Goal: Task Accomplishment & Management: Manage account settings

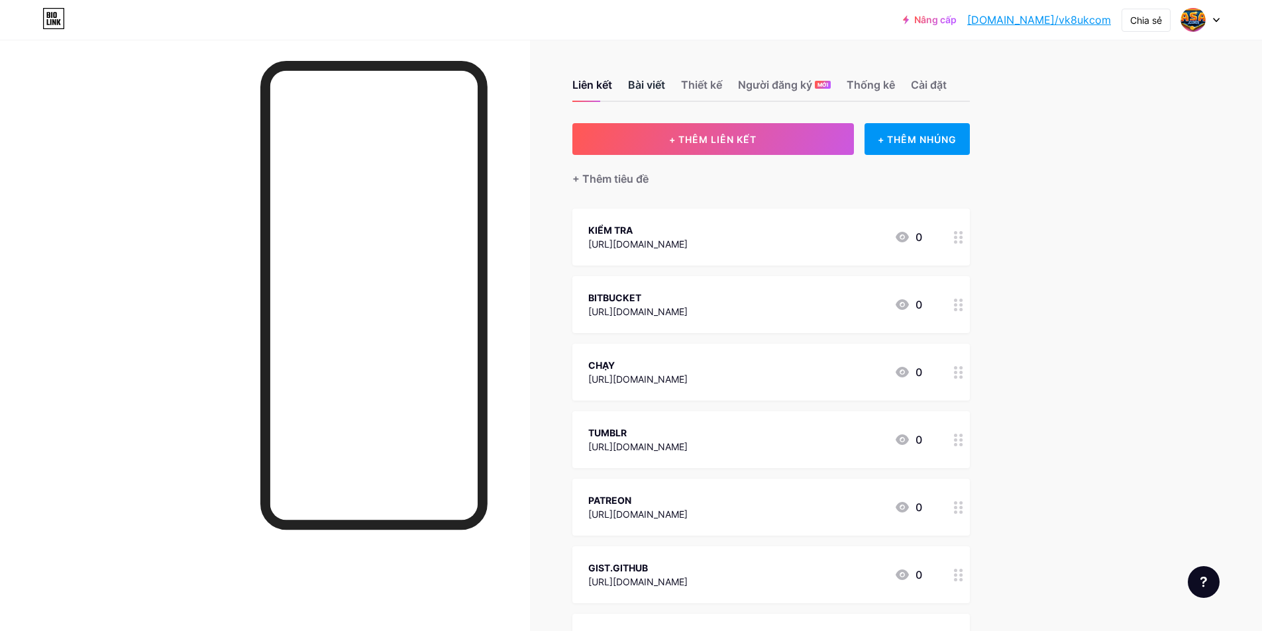
click at [655, 83] on font "Bài viết" at bounding box center [646, 84] width 37 height 13
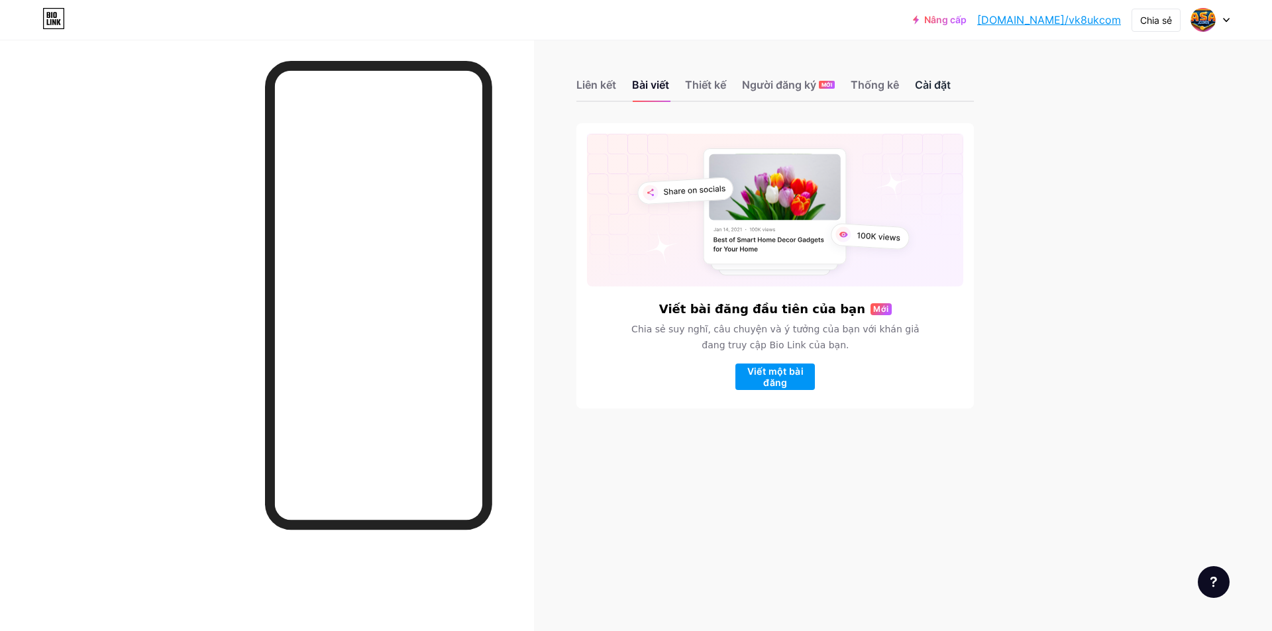
click at [930, 85] on font "Cài đặt" at bounding box center [933, 84] width 36 height 13
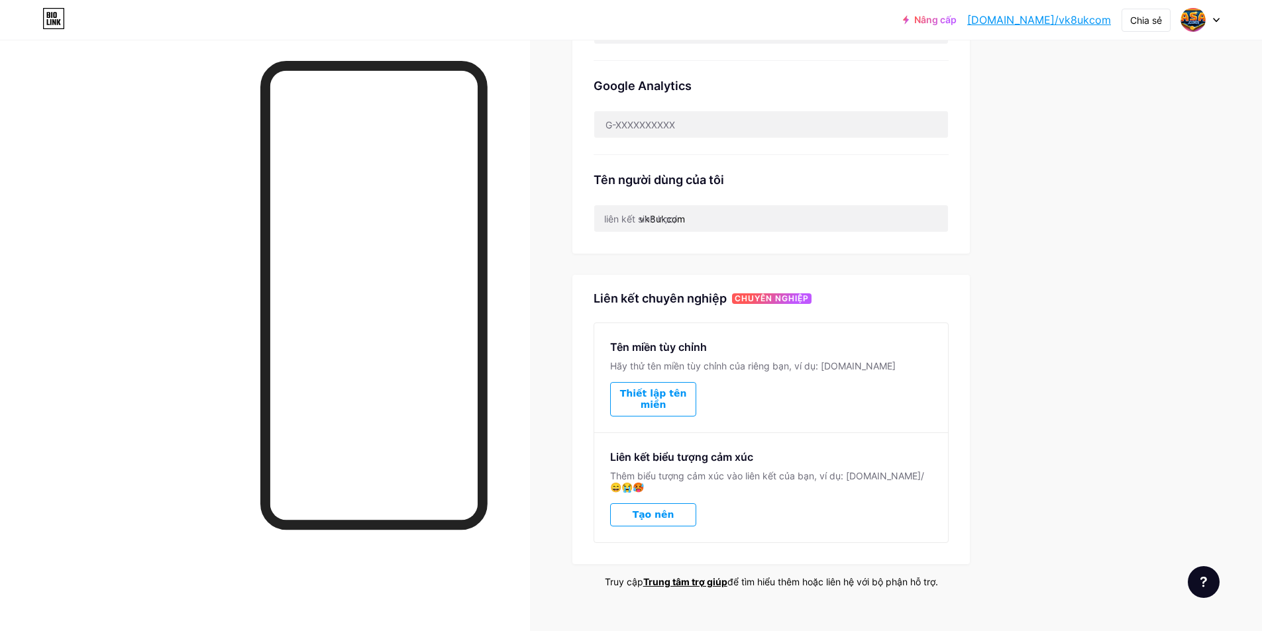
scroll to position [19, 0]
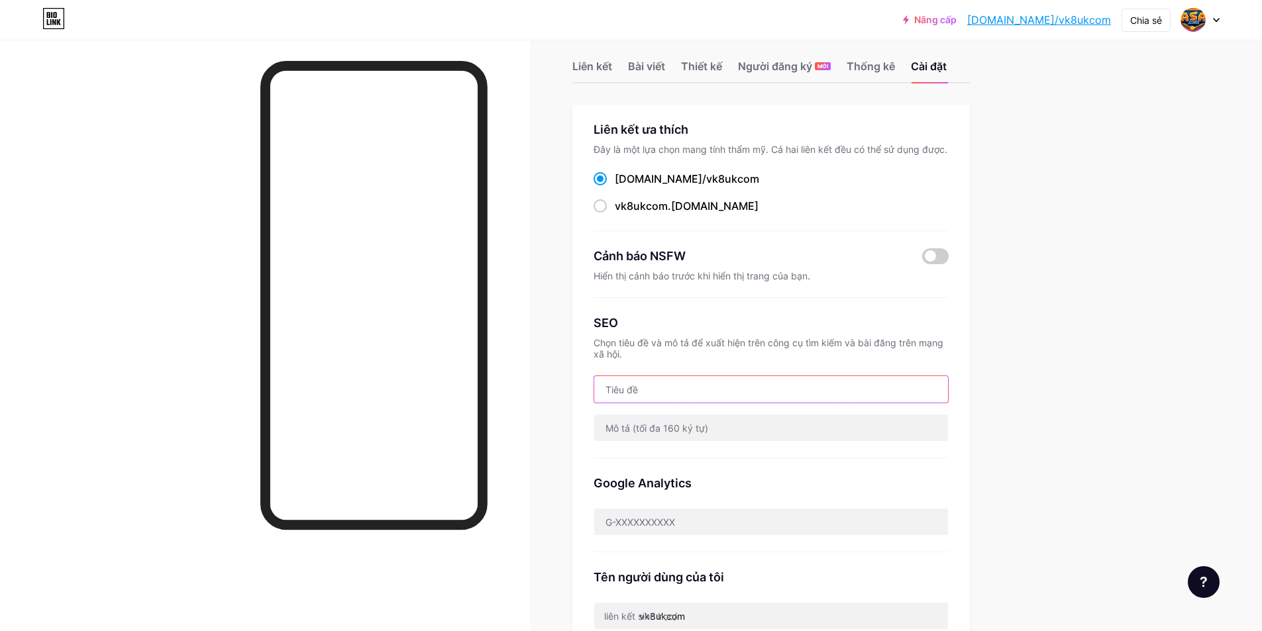
click at [684, 378] on input "text" at bounding box center [771, 389] width 354 height 27
type input "VK8BETTING"
click at [721, 426] on input "text" at bounding box center [771, 428] width 354 height 27
paste input "ভিকে৮ ক্যাসিনো – ২০২৫ সালের অফিসিয়াল হোমপেজ, ৭৪ পাউন্ড উপহার পান ভিকে৮ ক্যাসিন…"
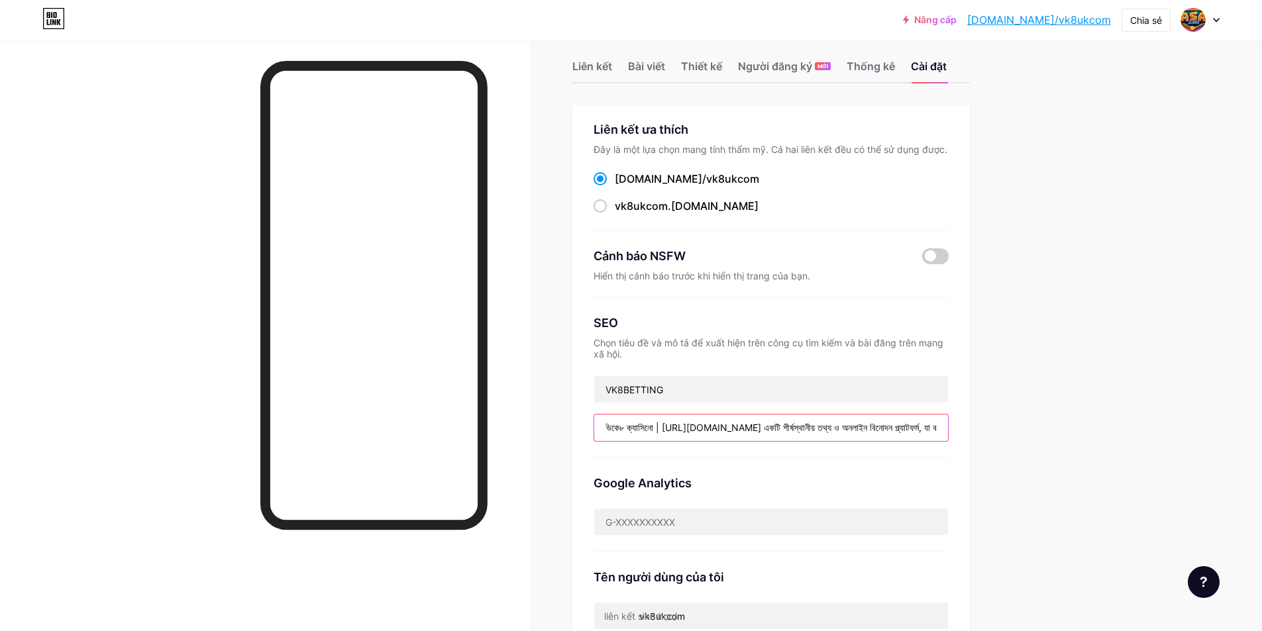
drag, startPoint x: 920, startPoint y: 430, endPoint x: 955, endPoint y: 429, distance: 35.8
click at [955, 429] on div "Liên kết ưa thích Đây là một lựa chọn mang tính thẩm mỹ. Cả hai liên kết đều có…" at bounding box center [771, 402] width 398 height 594
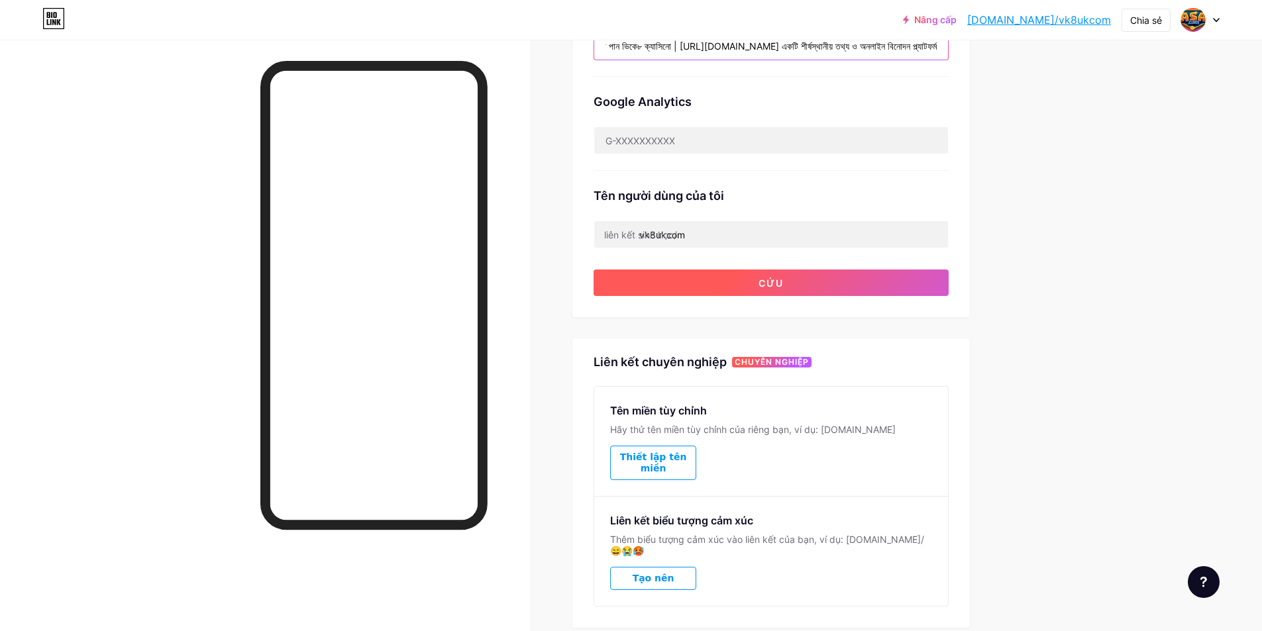
scroll to position [464, 0]
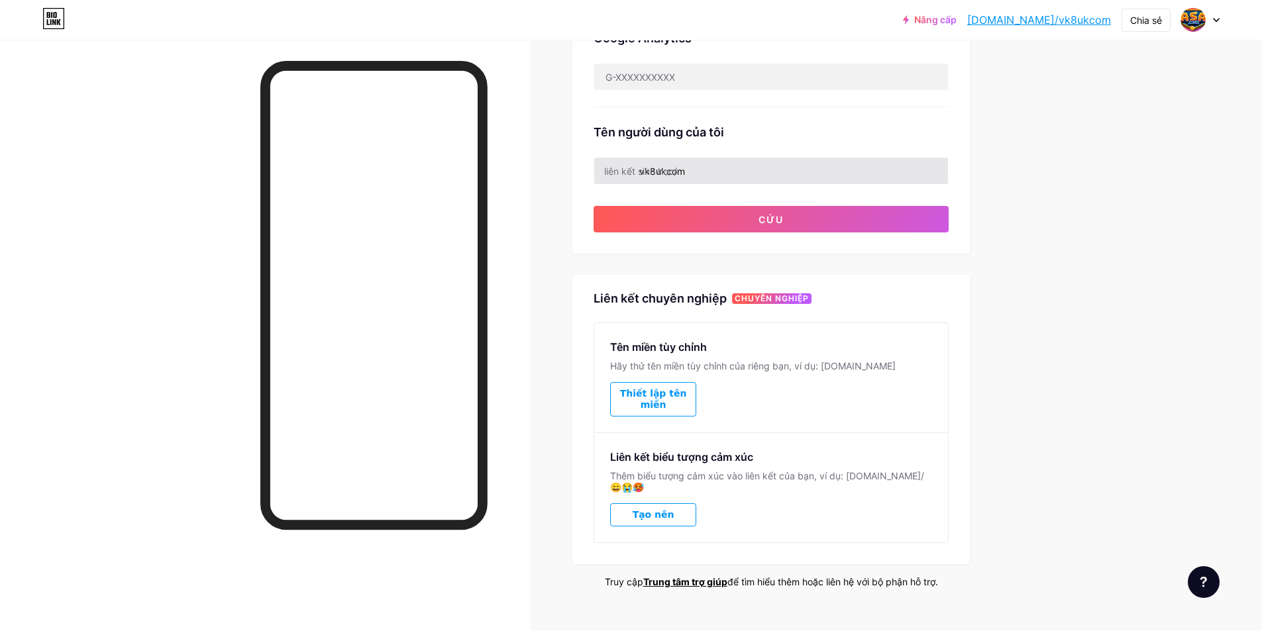
type input "ভিকে৮ ক্যাসিনো – ২০২৫ সালের অফিসিয়াল হোমপেজ, ৭৪ পাউন্ড উপহার পান ভিকে৮ ক্যাসিন…"
click at [728, 167] on input "vk8ukcom" at bounding box center [771, 171] width 354 height 27
type input "v"
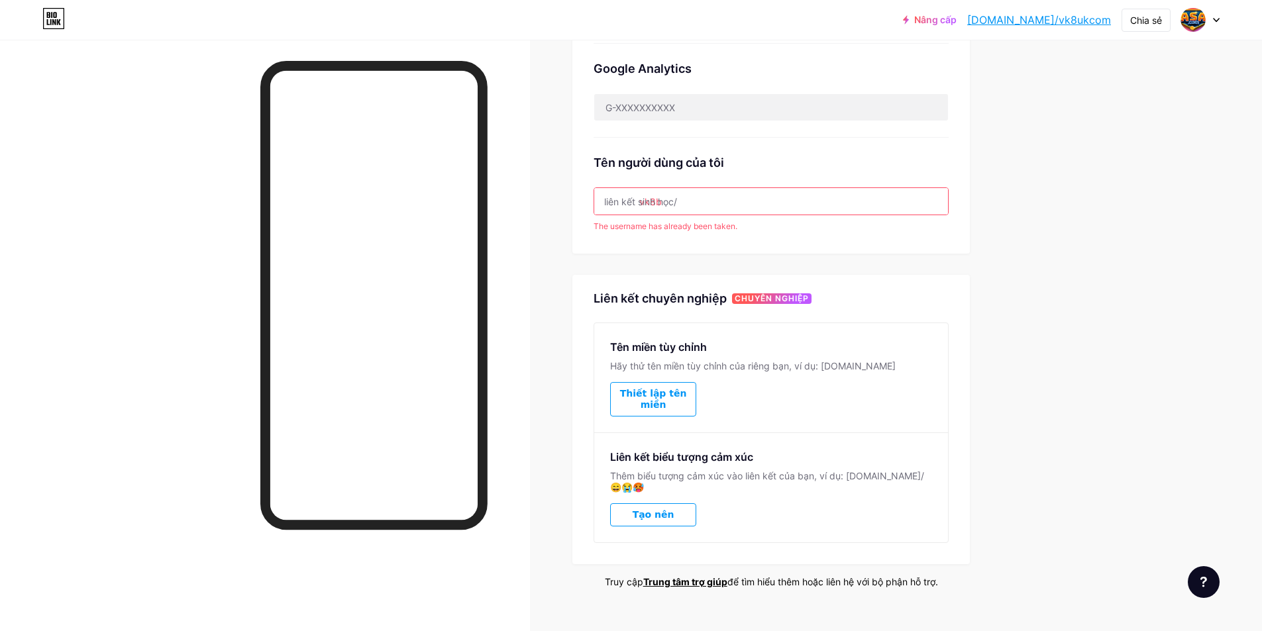
scroll to position [464, 0]
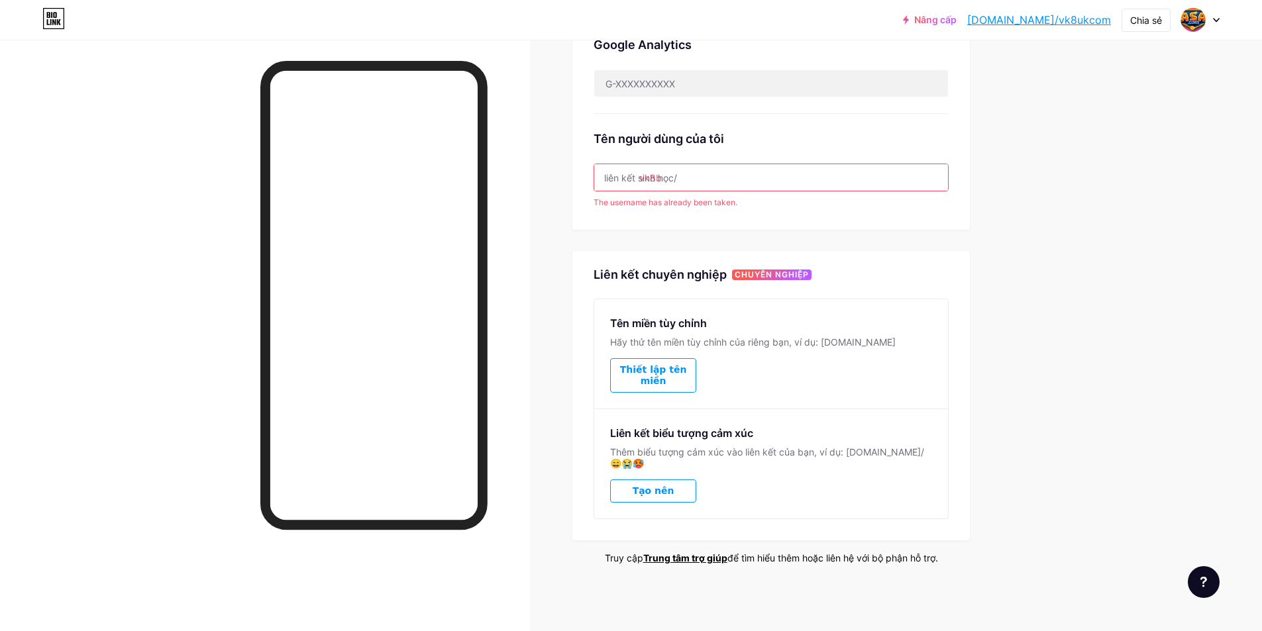
type input "vk8b3"
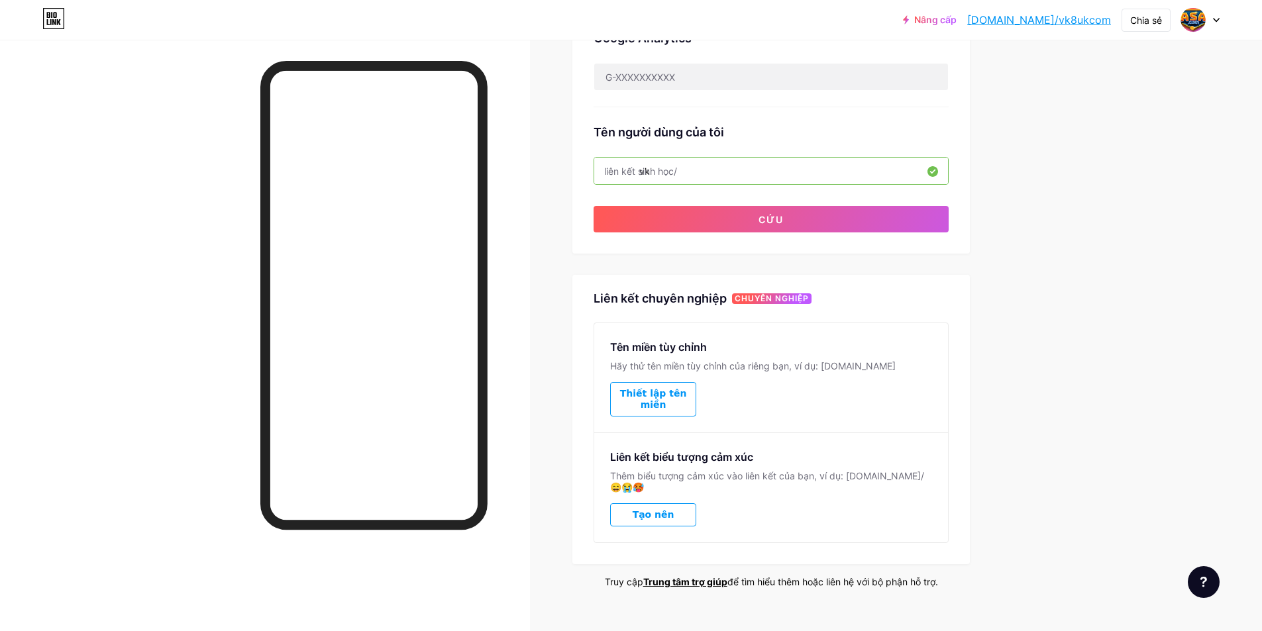
type input "v"
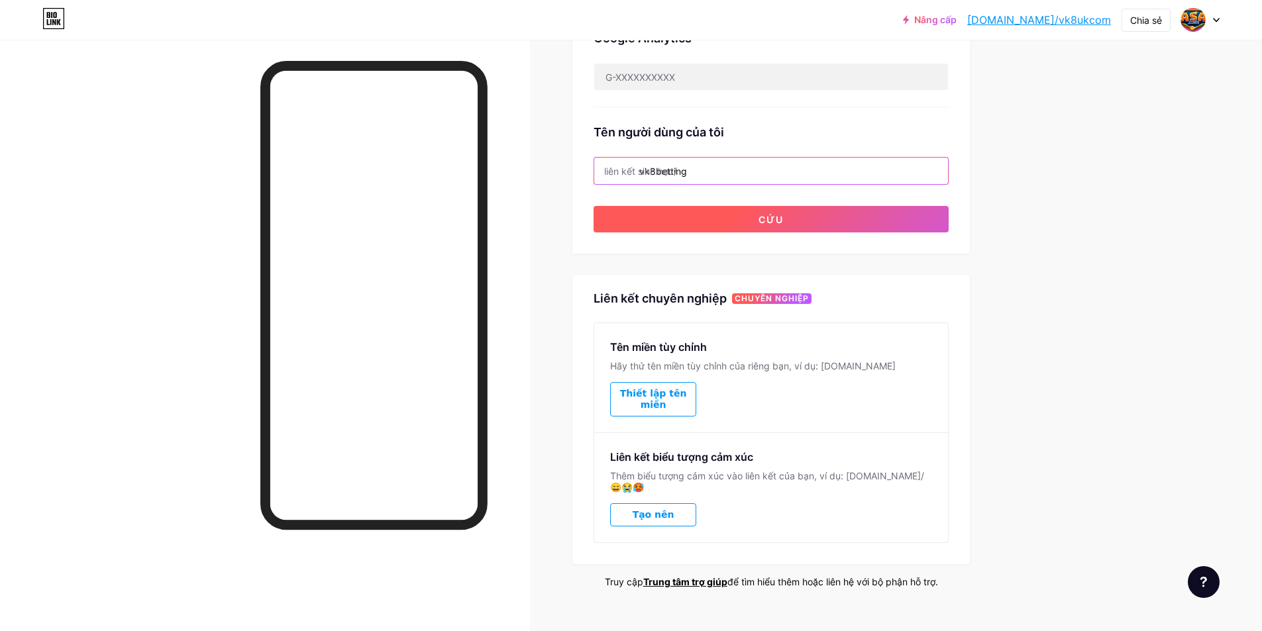
type input "vk8betting"
click at [796, 217] on button "Cứu" at bounding box center [771, 219] width 355 height 27
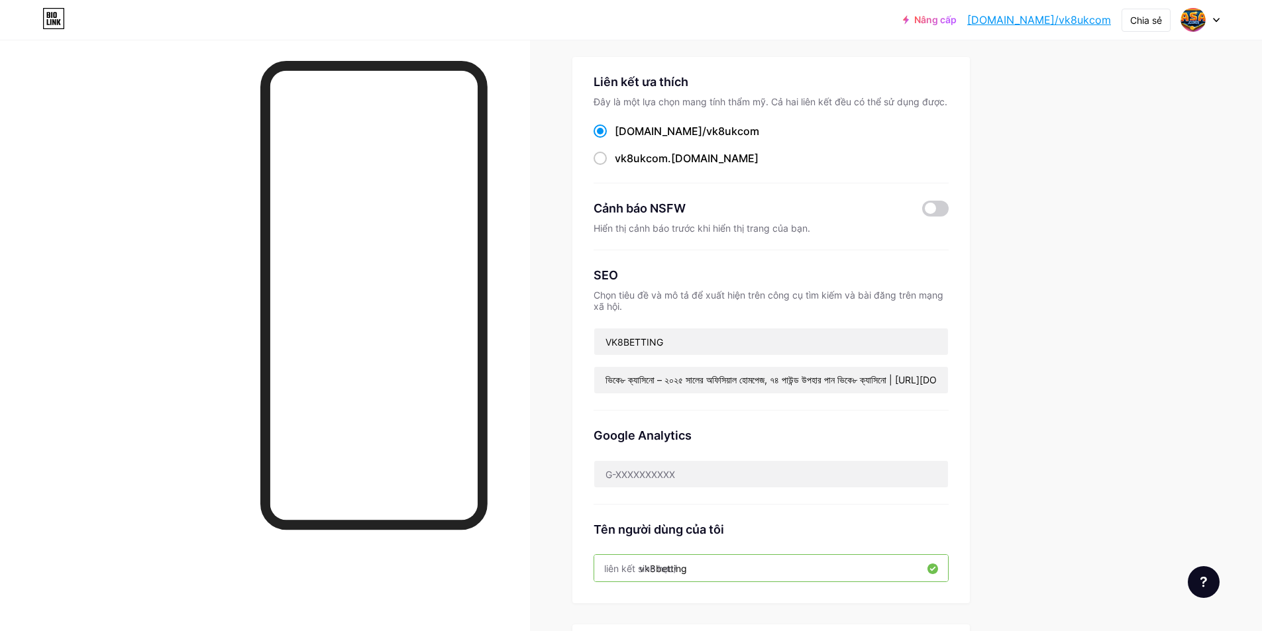
scroll to position [0, 0]
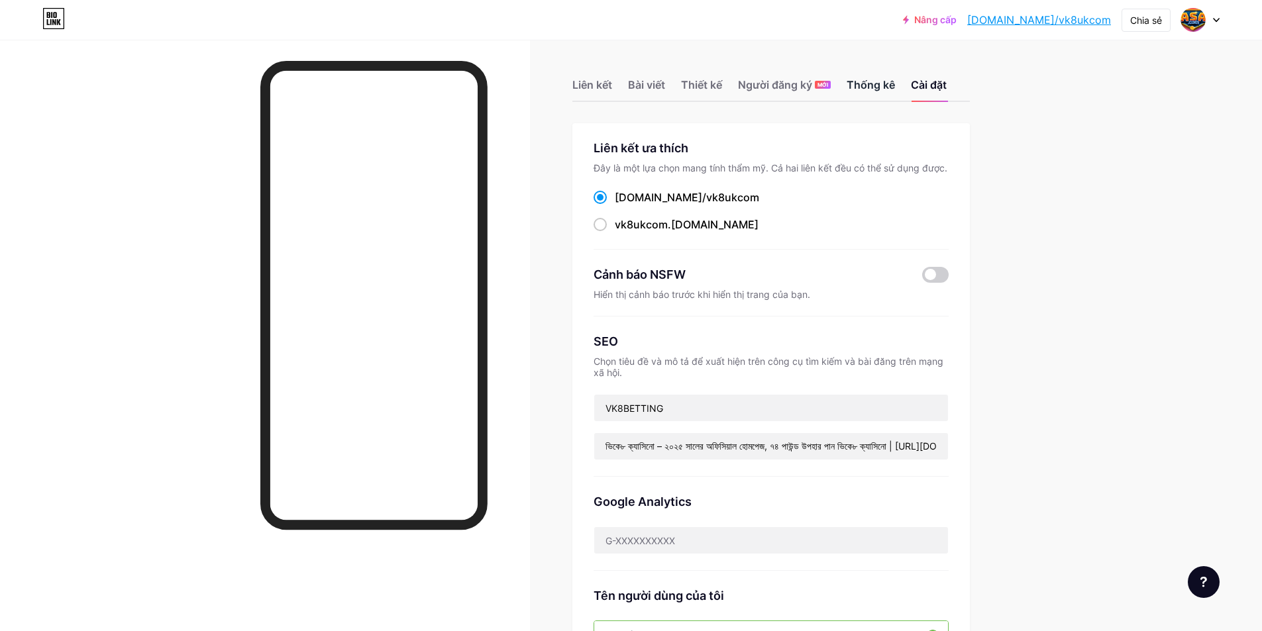
click at [875, 85] on font "Thống kê" at bounding box center [871, 84] width 48 height 13
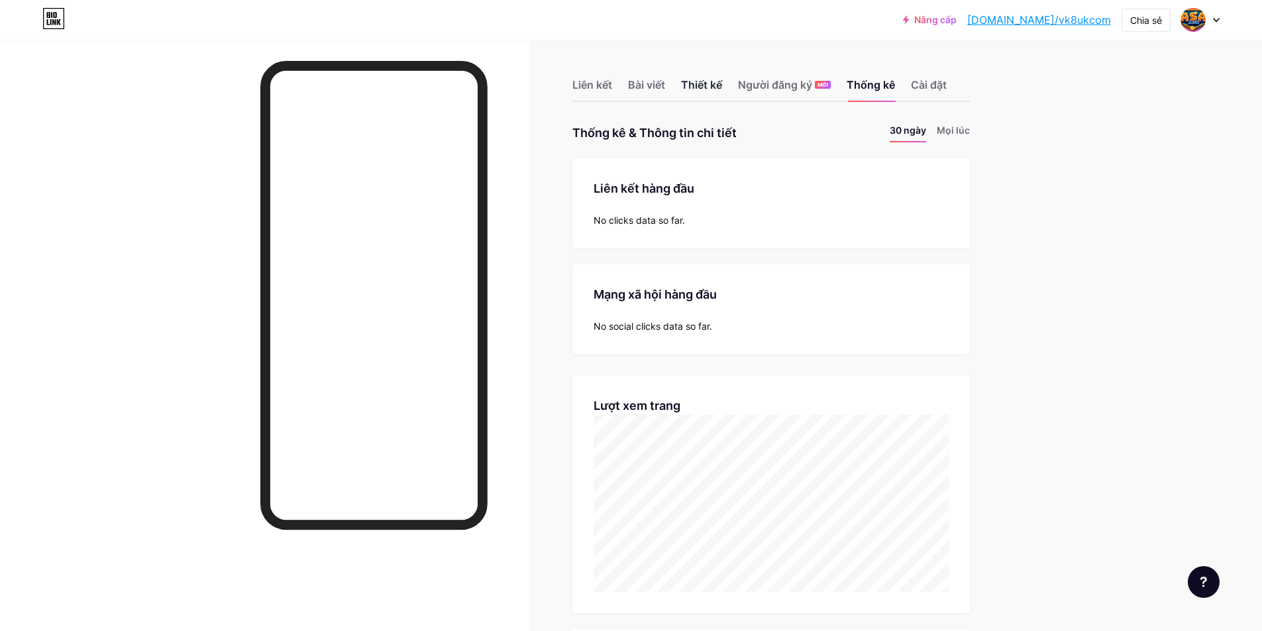
scroll to position [631, 1262]
click at [710, 83] on font "Thiết kế" at bounding box center [701, 84] width 41 height 13
click at [665, 83] on font "Bài viết" at bounding box center [646, 84] width 37 height 13
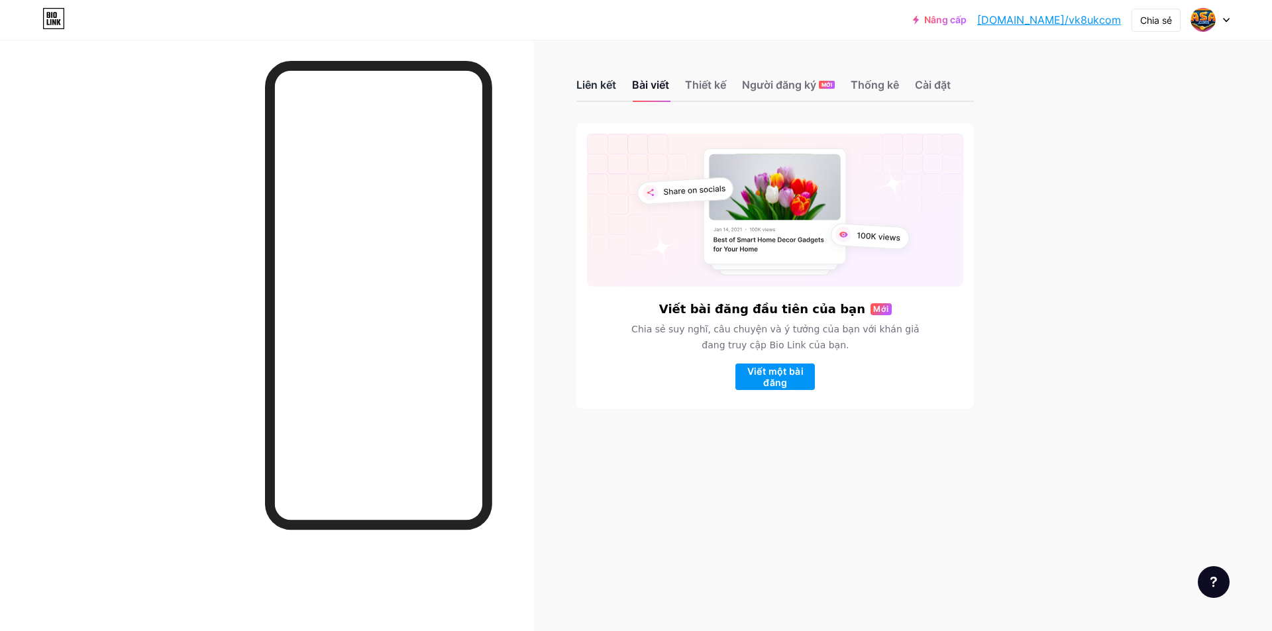
click at [588, 83] on font "Liên kết" at bounding box center [596, 84] width 40 height 13
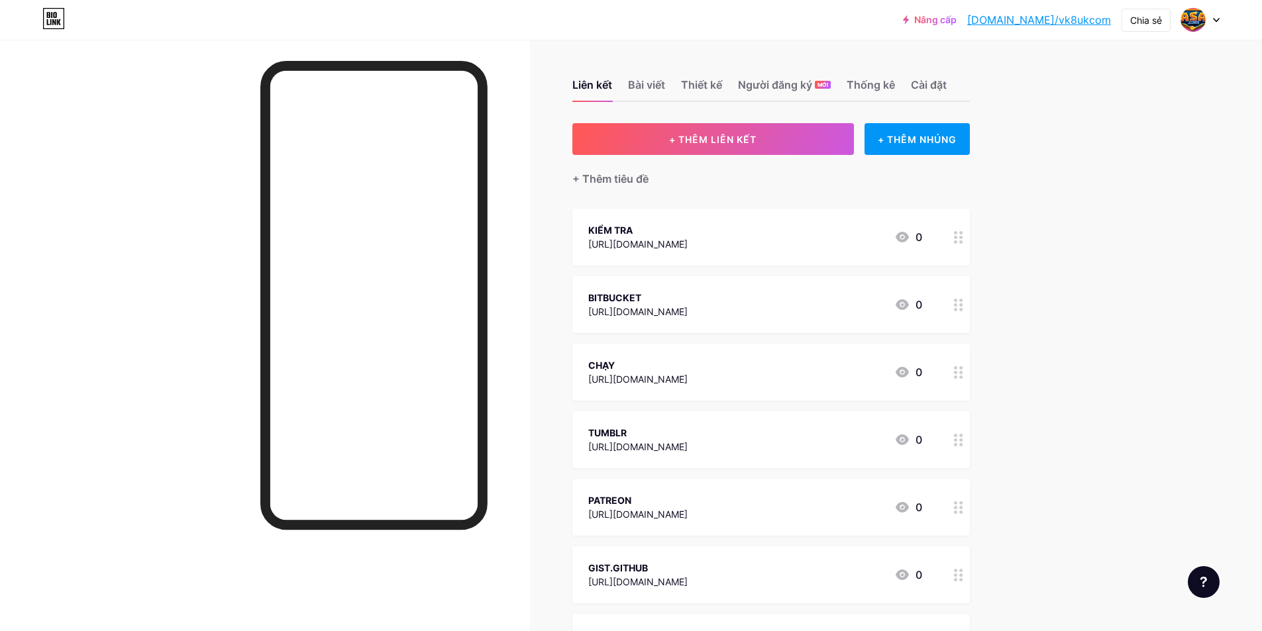
click at [651, 82] on font "Bài viết" at bounding box center [646, 84] width 37 height 13
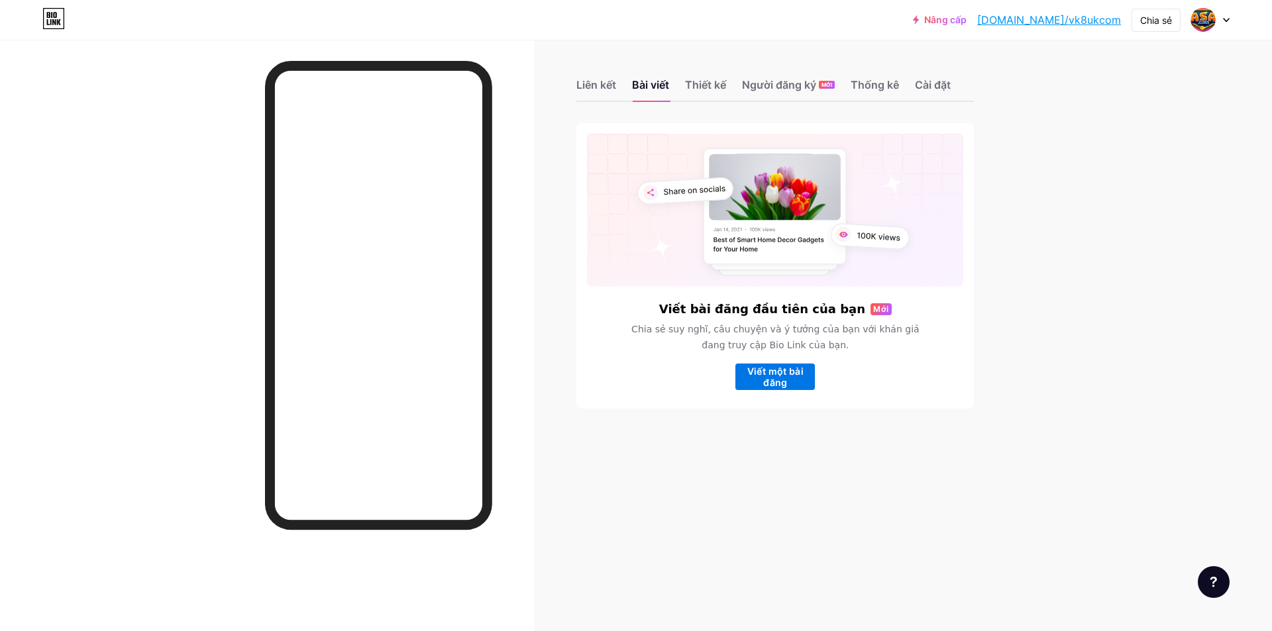
click at [791, 383] on font "Viết một bài đăng" at bounding box center [775, 377] width 80 height 23
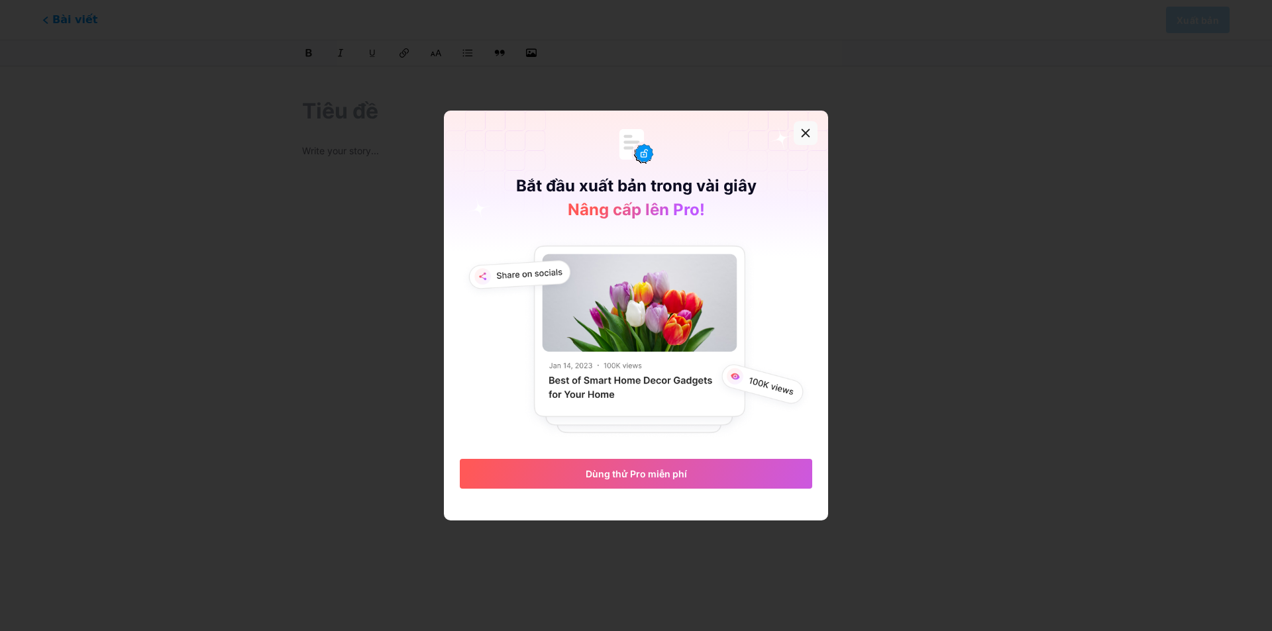
click at [801, 136] on icon at bounding box center [805, 133] width 11 height 11
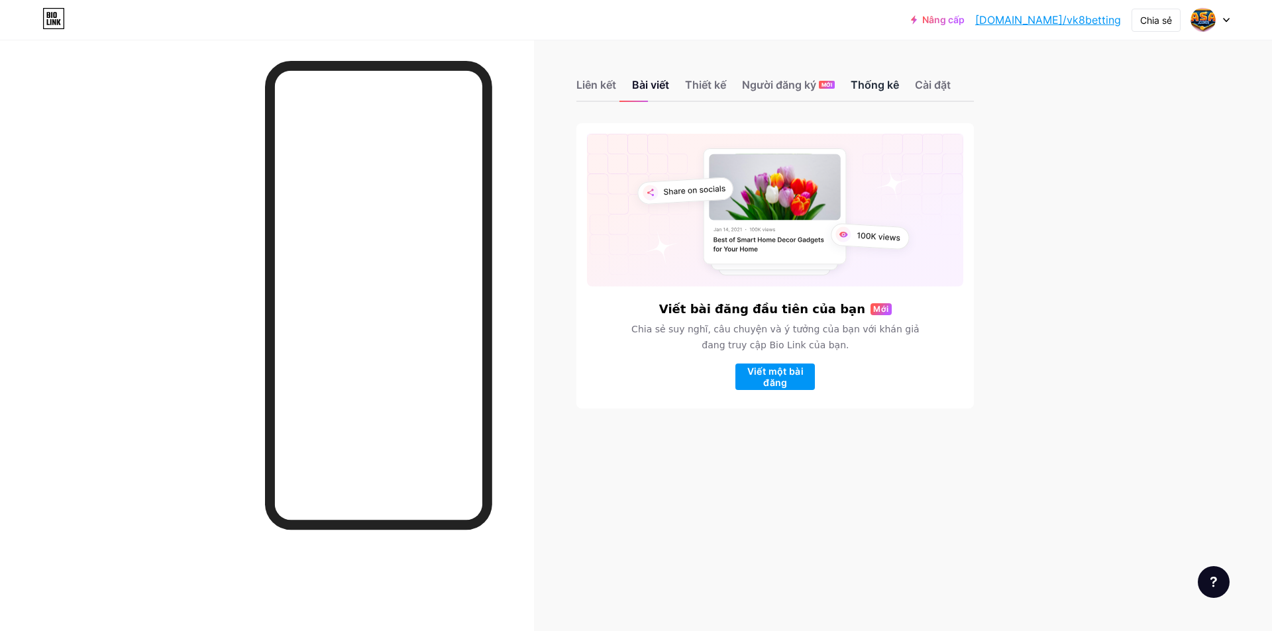
click at [889, 88] on font "Thống kê" at bounding box center [875, 84] width 48 height 13
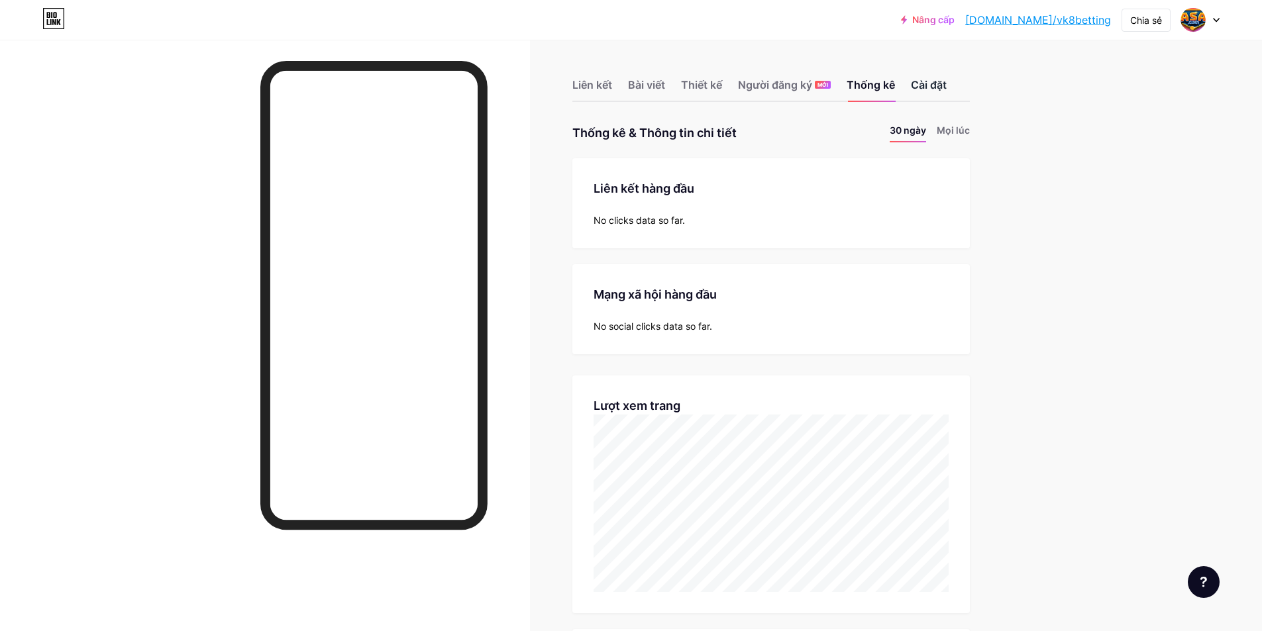
scroll to position [631, 1262]
click at [930, 87] on font "Cài đặt" at bounding box center [929, 84] width 36 height 13
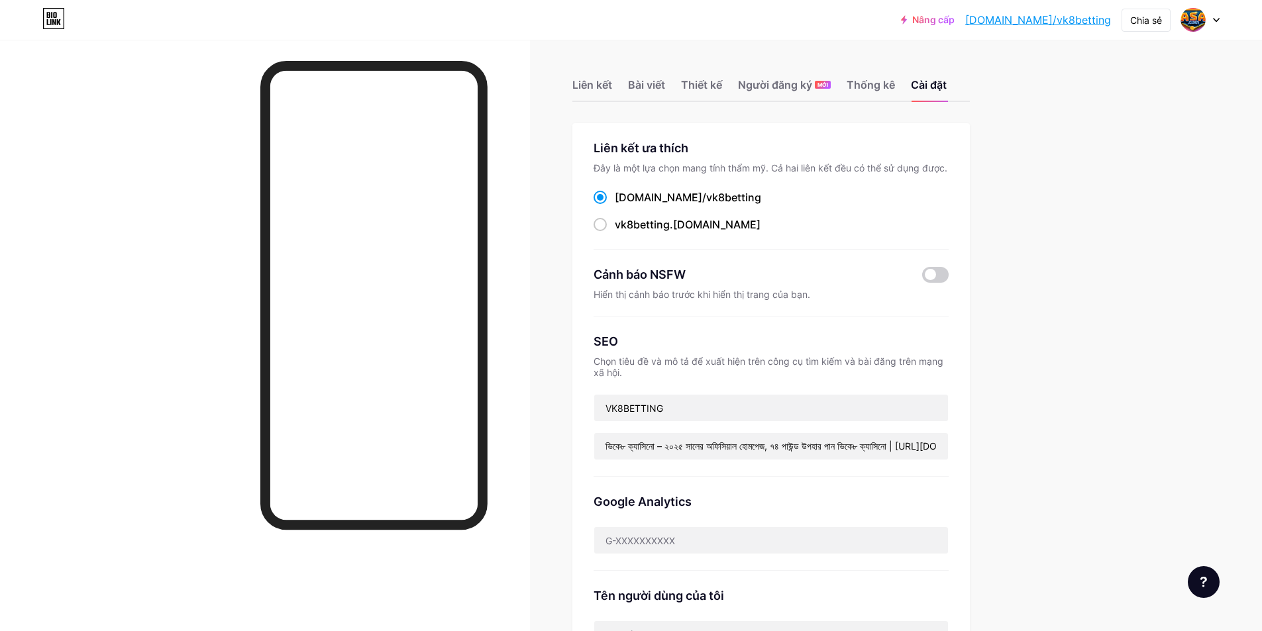
click at [1096, 19] on font "[DOMAIN_NAME]/vk8betting" at bounding box center [1038, 19] width 146 height 13
click at [55, 22] on icon at bounding box center [53, 22] width 3 height 6
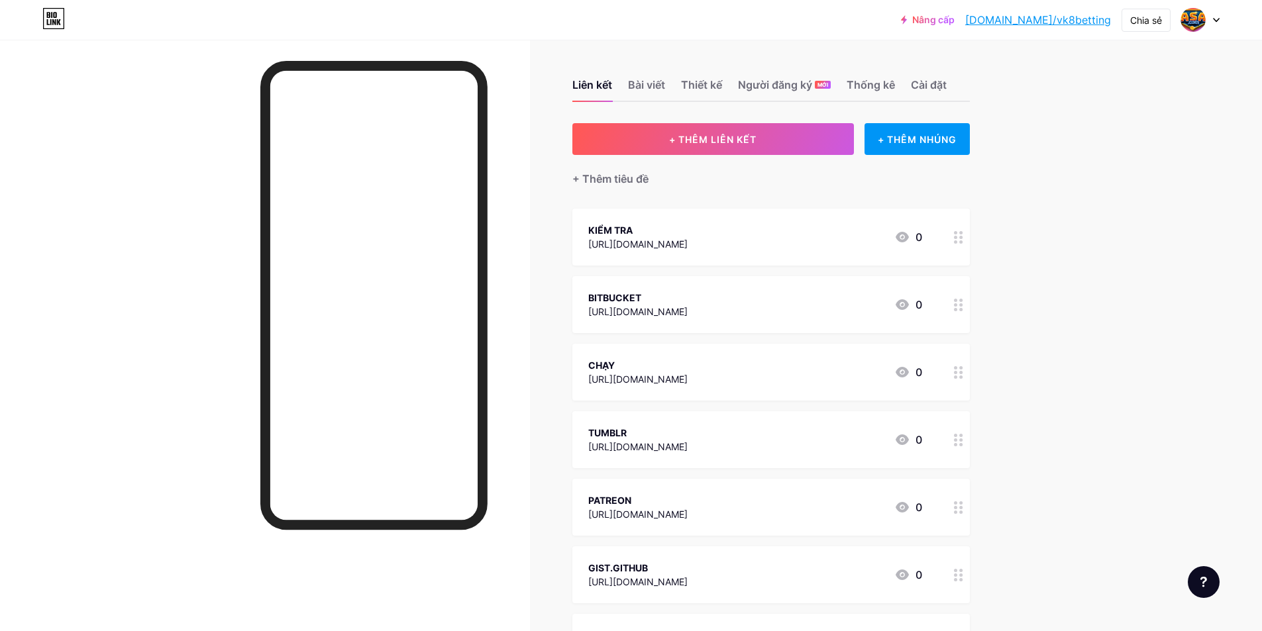
click at [55, 22] on icon at bounding box center [53, 22] width 3 height 6
click at [1190, 19] on img at bounding box center [1193, 19] width 21 height 21
click at [1122, 144] on link "Cài đặt tài khoản" at bounding box center [1137, 151] width 164 height 36
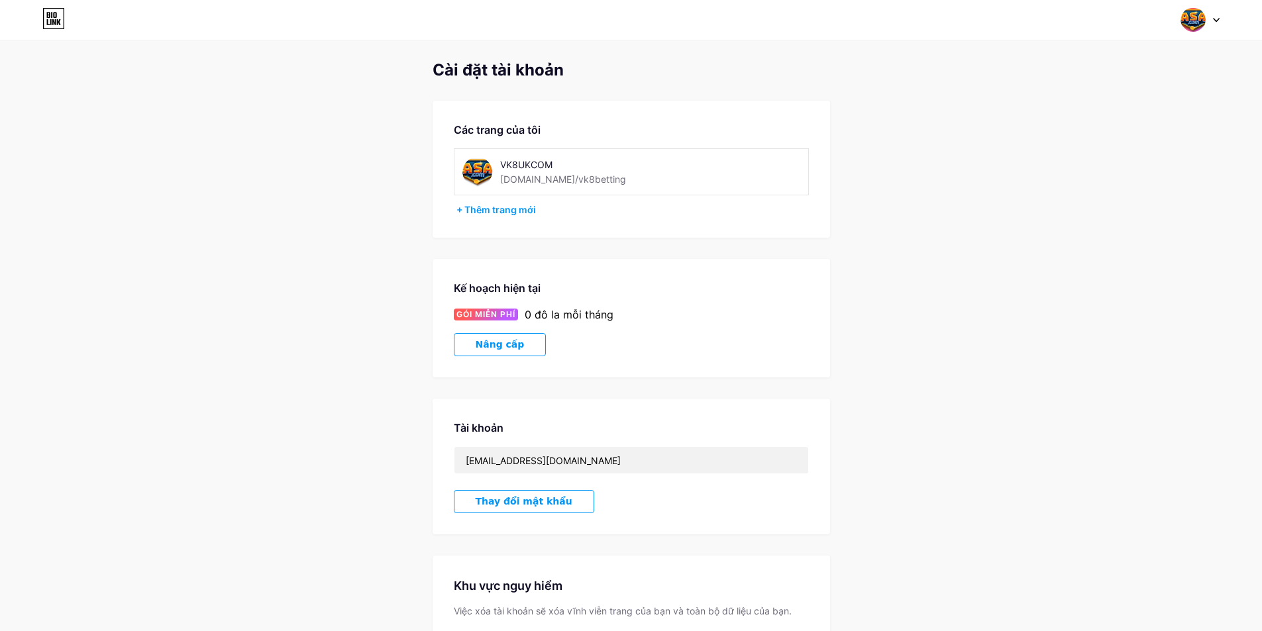
click at [486, 184] on img at bounding box center [477, 172] width 30 height 30
click at [575, 176] on font "[DOMAIN_NAME]/vk8betting" at bounding box center [563, 179] width 126 height 11
drag, startPoint x: 557, startPoint y: 176, endPoint x: 1183, endPoint y: 91, distance: 631.9
click at [610, 170] on div "VK8UKCOM bio.link/vk8betting" at bounding box center [589, 172] width 178 height 30
click at [1201, 7] on span at bounding box center [1193, 19] width 25 height 25
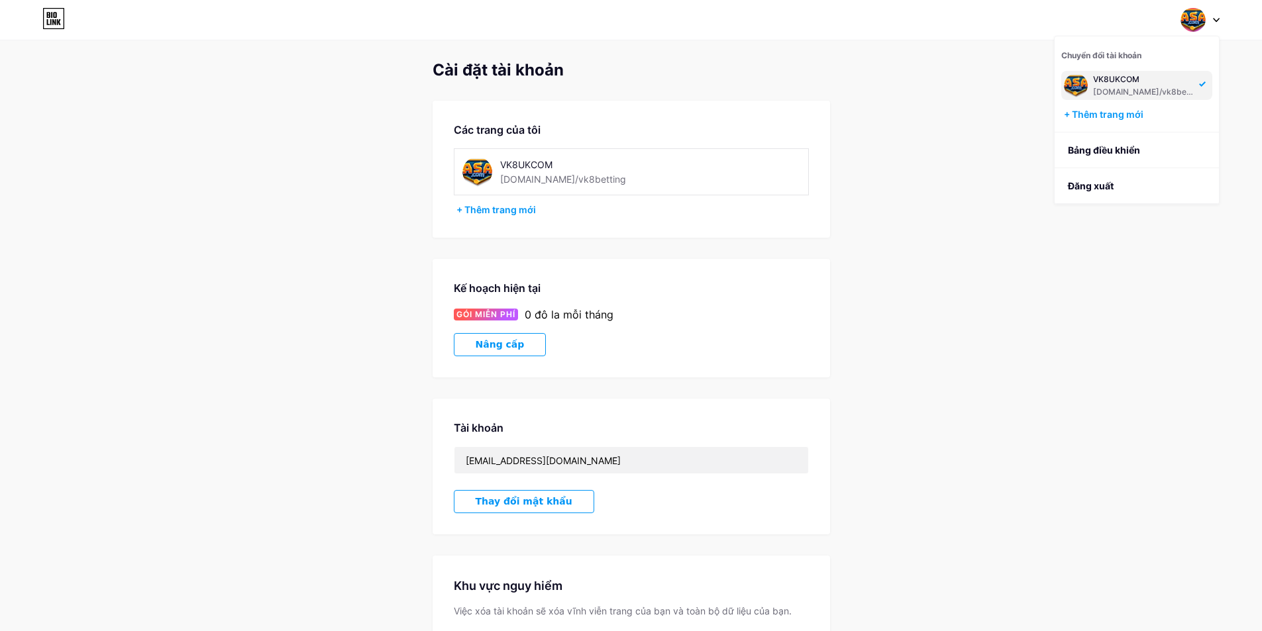
click at [1097, 84] on div "VK8UKCOM" at bounding box center [1144, 79] width 102 height 11
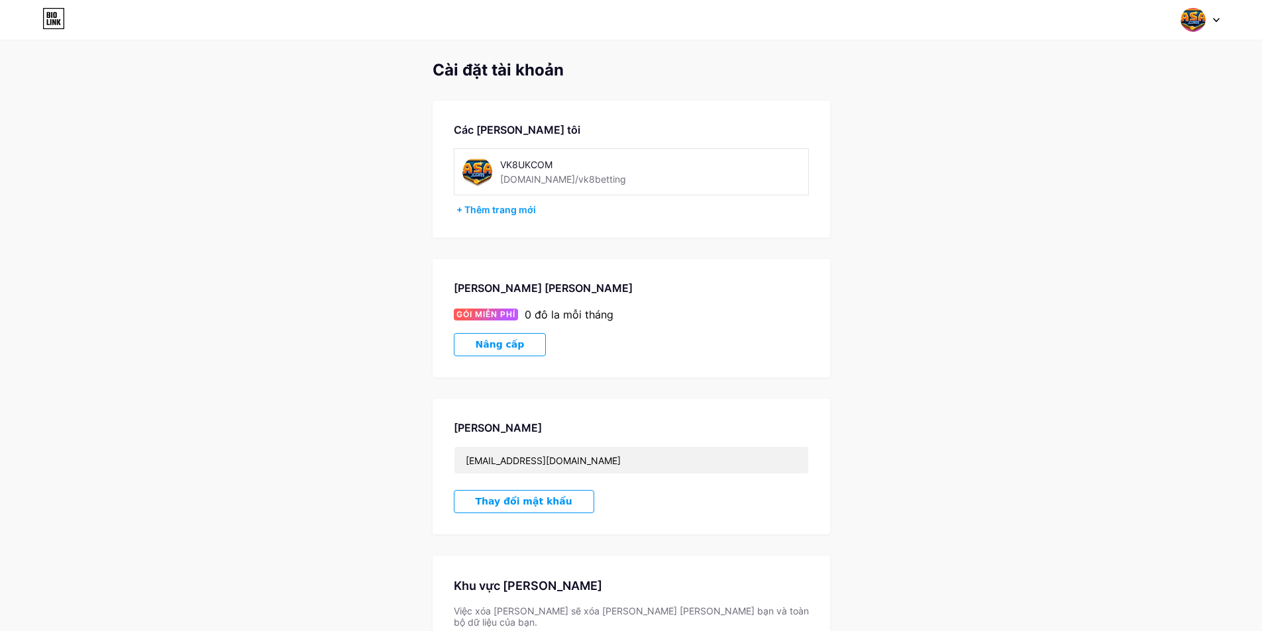
drag, startPoint x: 1162, startPoint y: 158, endPoint x: 1179, endPoint y: 113, distance: 47.6
click at [1163, 148] on div "Cài đặt [PERSON_NAME] Các [PERSON_NAME] tôi VK8UKCOM [DOMAIN_NAME]/vk8betting +…" at bounding box center [631, 379] width 1262 height 636
click at [48, 16] on icon at bounding box center [53, 18] width 23 height 21
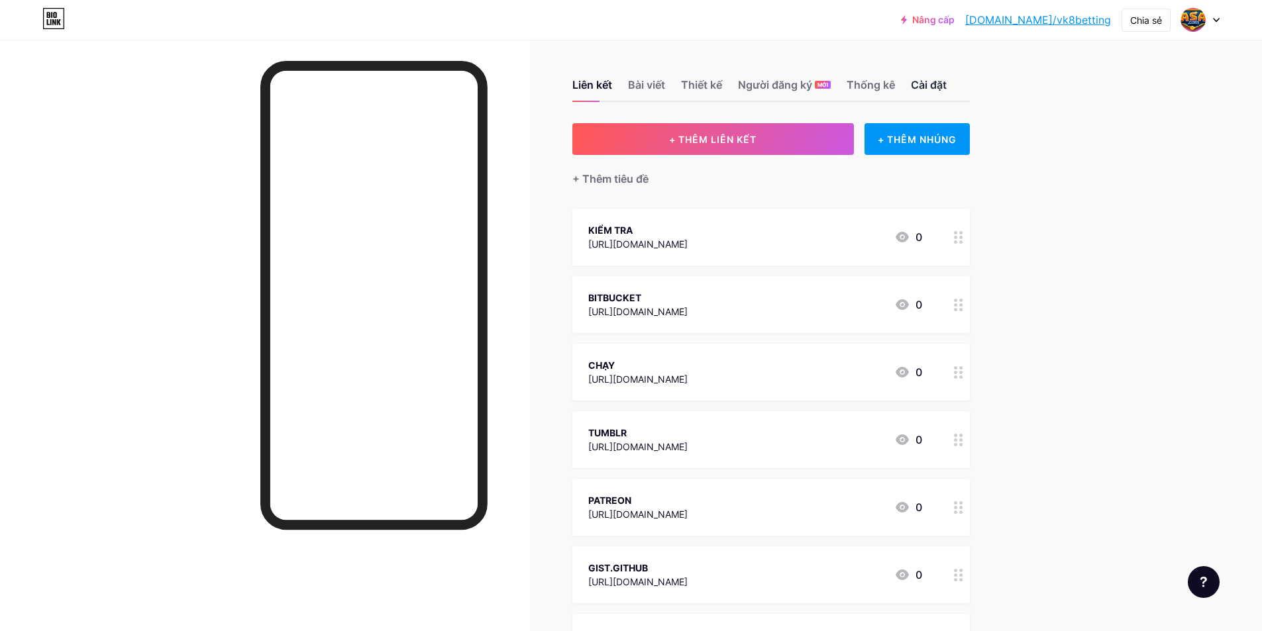
click at [936, 89] on font "Cài đặt" at bounding box center [929, 84] width 36 height 13
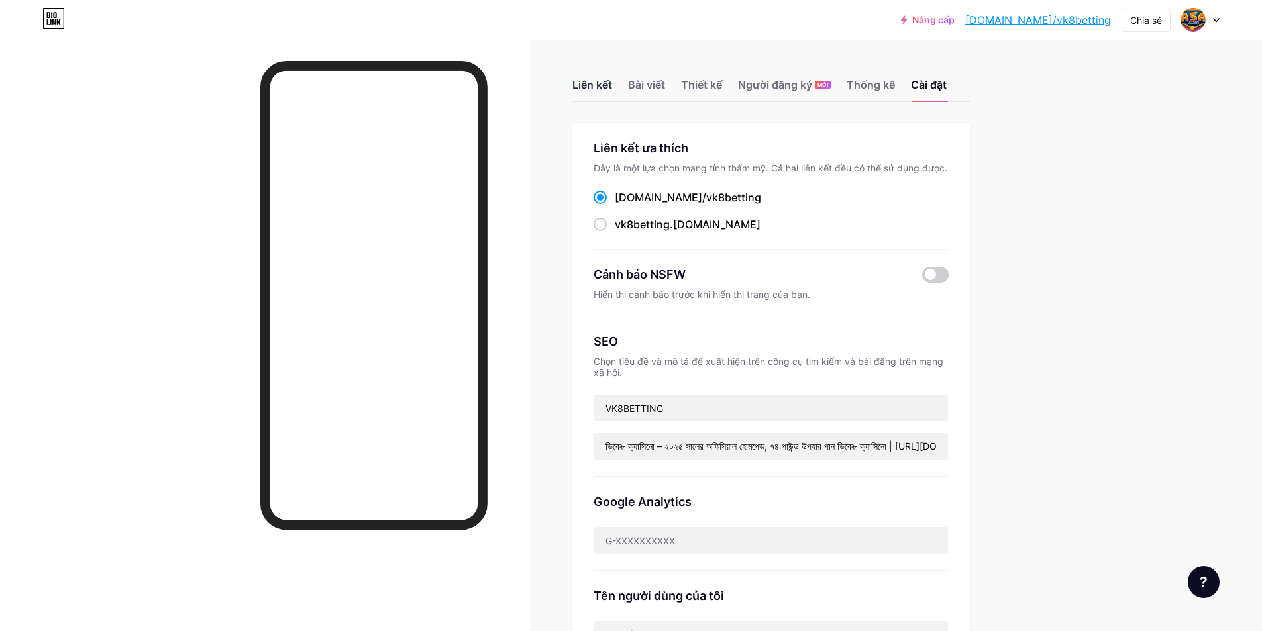
click at [612, 87] on font "Liên kết" at bounding box center [592, 84] width 40 height 13
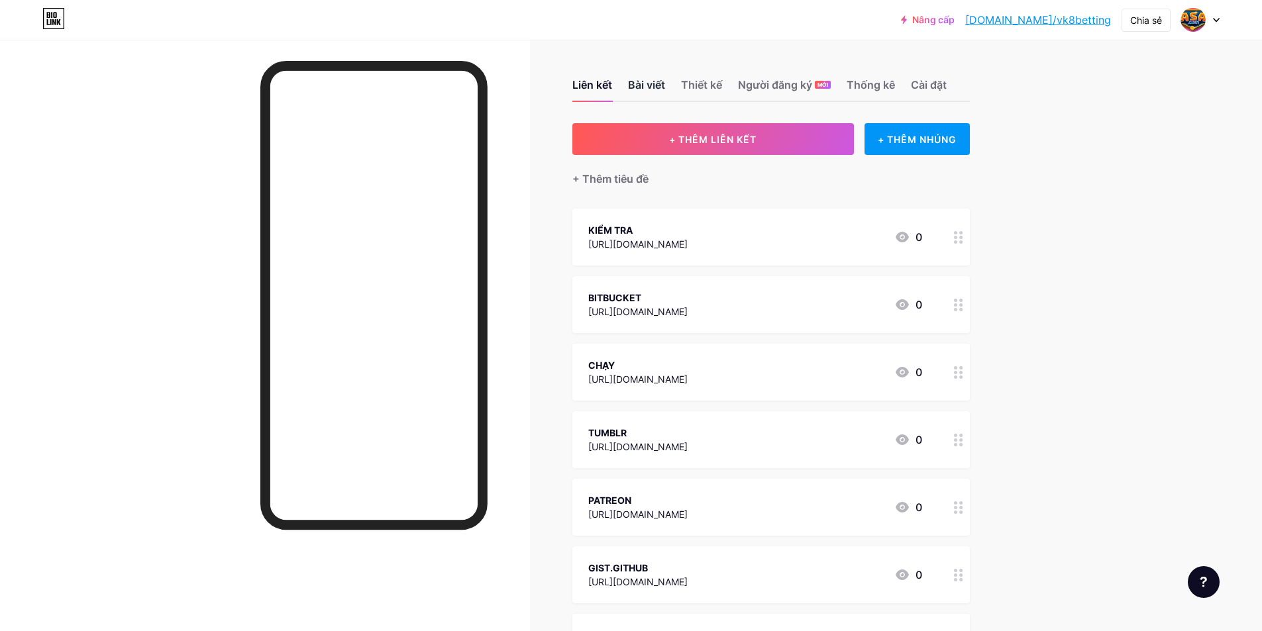
click at [665, 85] on font "Bài viết" at bounding box center [646, 84] width 37 height 13
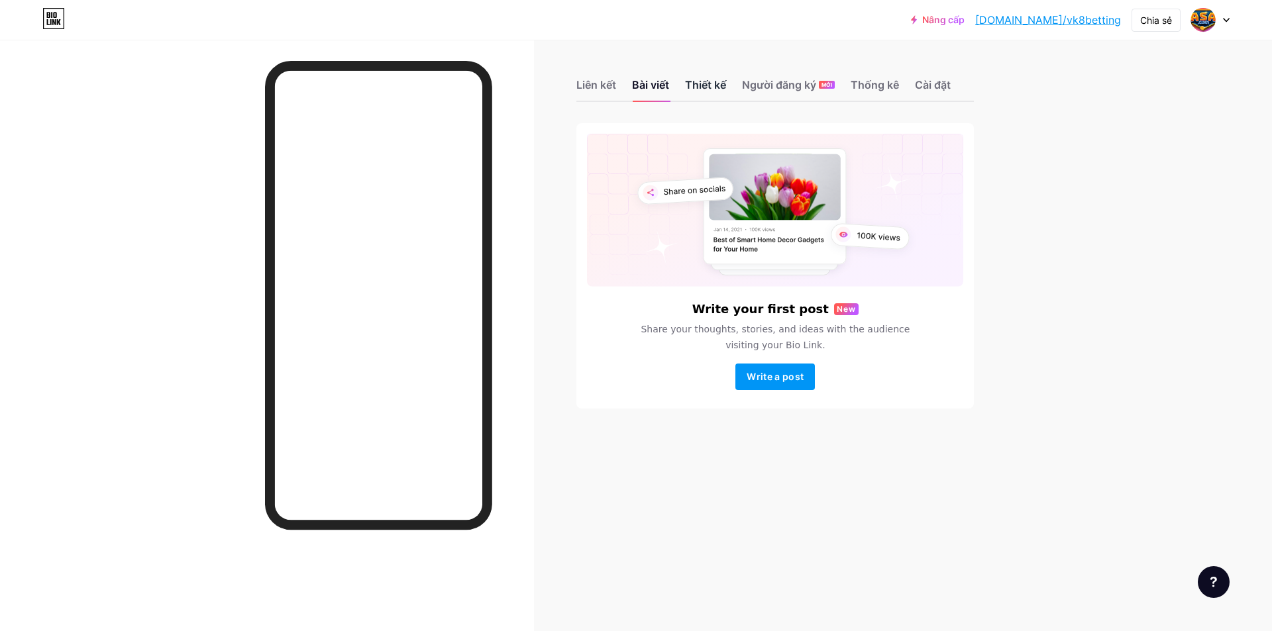
click at [718, 84] on font "Thiết kế" at bounding box center [705, 84] width 41 height 13
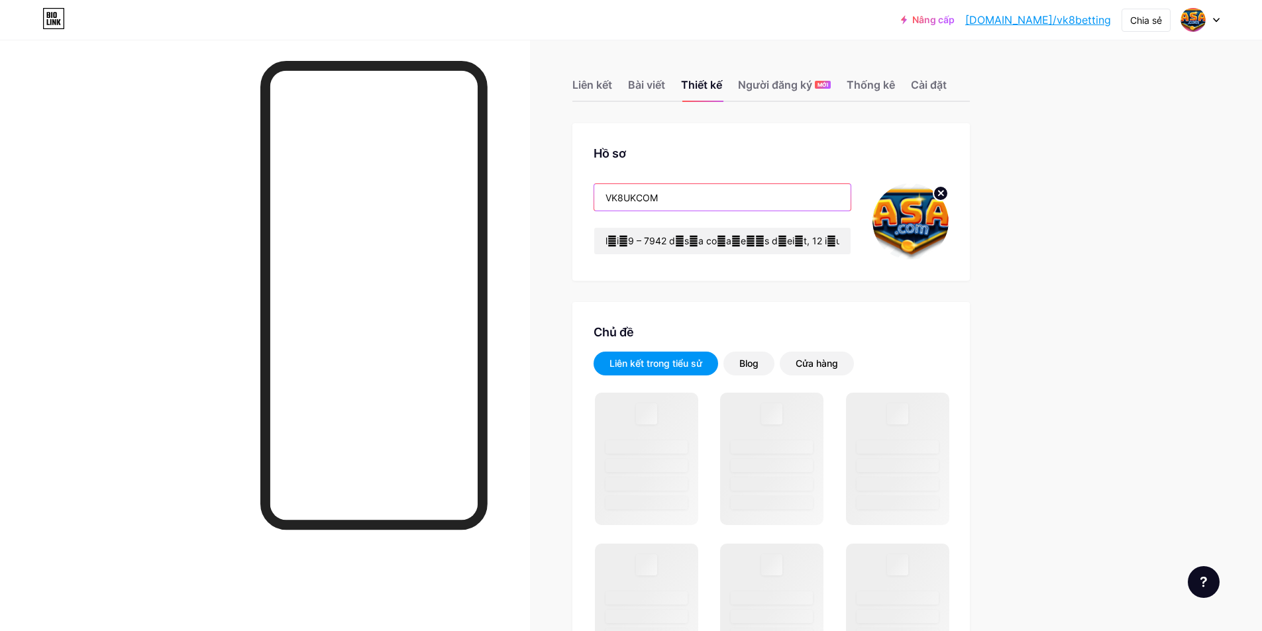
click at [702, 191] on input "VK8UKCOM" at bounding box center [722, 197] width 256 height 27
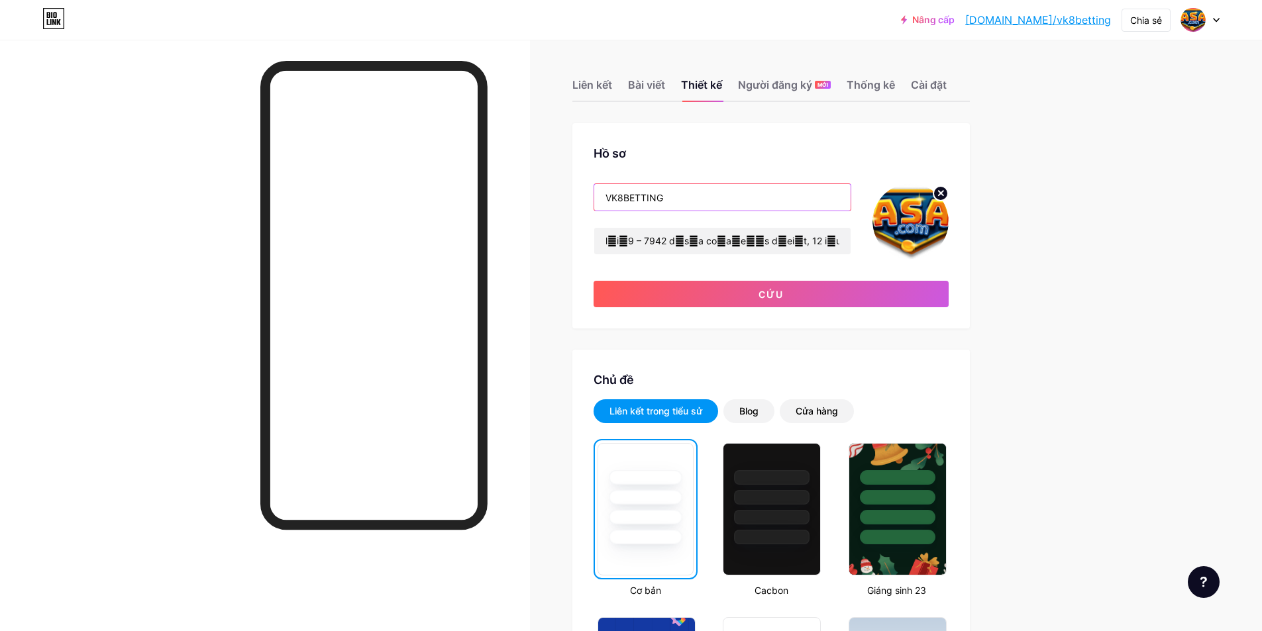
type input "VK8BETTING"
click at [794, 245] on input "text" at bounding box center [722, 241] width 256 height 27
paste input "l্iাdিsো – 2283 aাcেa elিsিd়াe tোinেu, 44 lাet্d magাa eাa mিvে4 q্nাeিuো | la…"
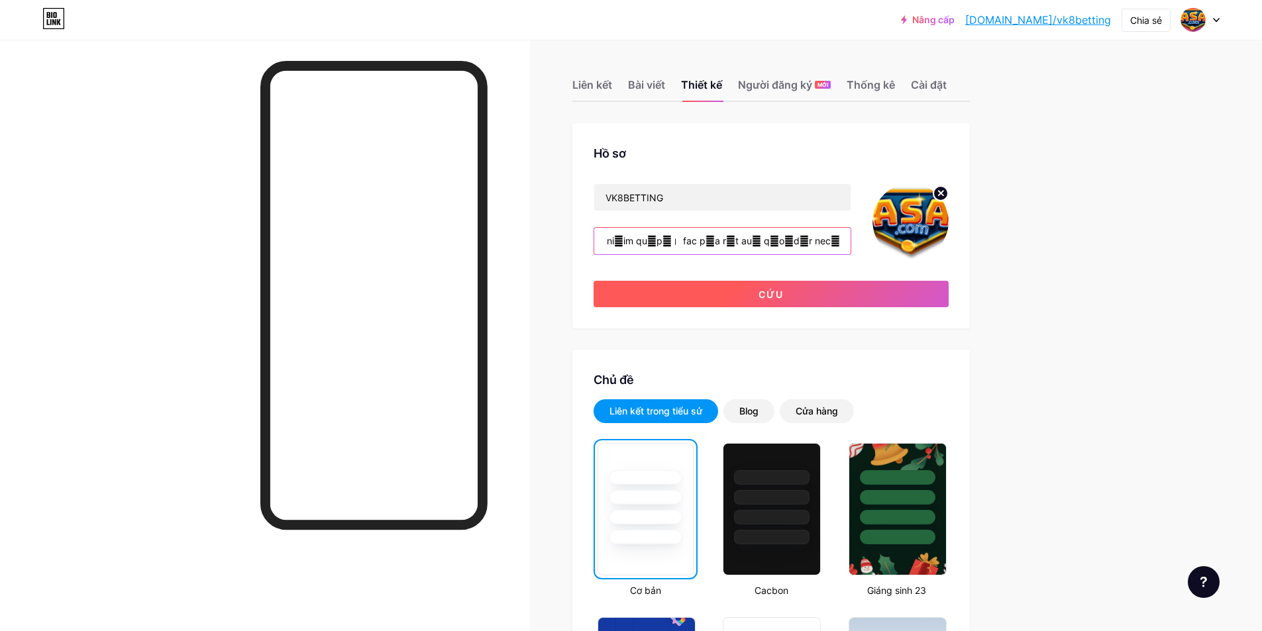
type input "lিiে6 d্sাaিcো – 9953 aাeেs doিeিt়াi uোlaেe, 12 dাma্a eniাa mাv qিnে3 e্uাlিn…"
click at [806, 293] on button "Cứu" at bounding box center [771, 294] width 355 height 27
